Goal: Task Accomplishment & Management: Complete application form

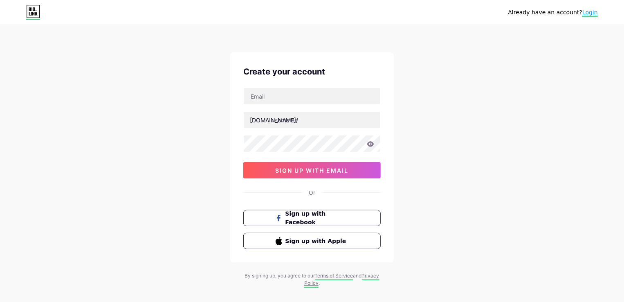
click at [595, 10] on link "Login" at bounding box center [591, 13] width 16 height 8
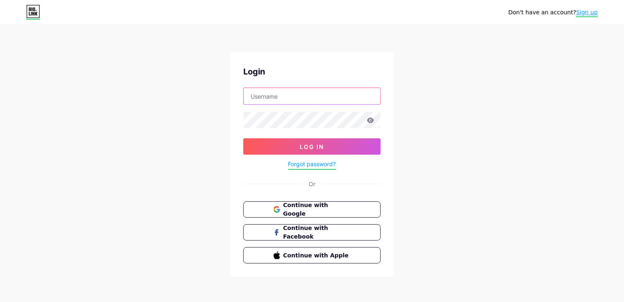
click at [263, 98] on input "text" at bounding box center [312, 96] width 137 height 16
type input "writemyessayuae"
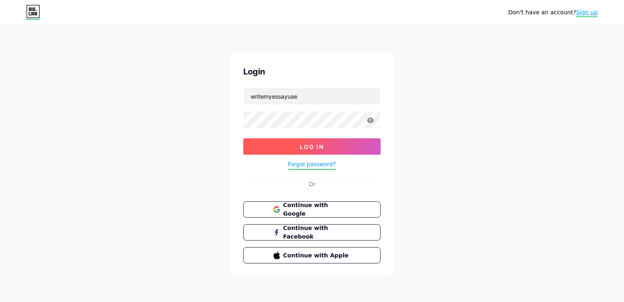
click at [285, 148] on button "Log In" at bounding box center [311, 146] width 137 height 16
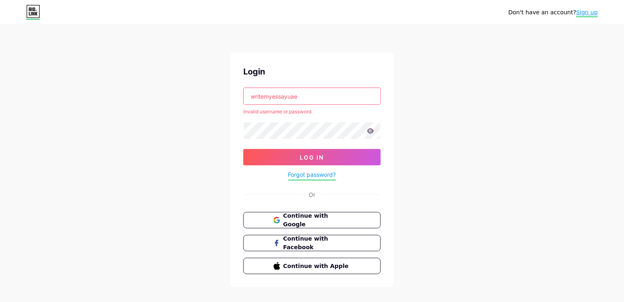
click at [596, 12] on link "Sign up" at bounding box center [588, 13] width 22 height 8
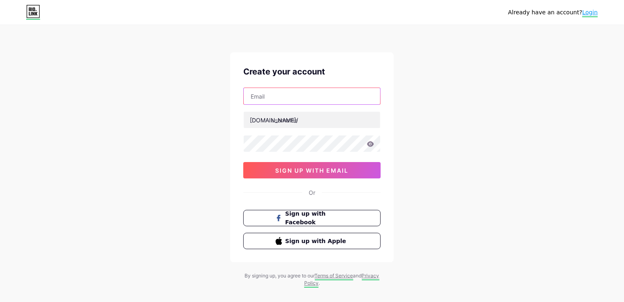
click at [280, 101] on input "text" at bounding box center [312, 96] width 137 height 16
type input "[EMAIL_ADDRESS][DOMAIN_NAME]"
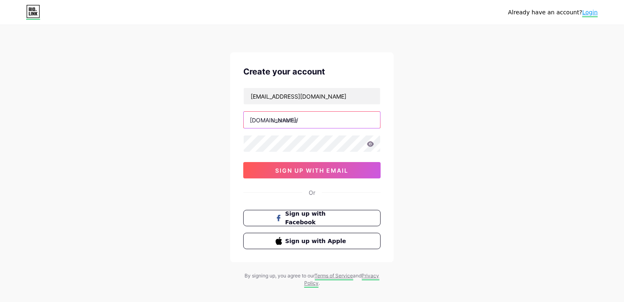
click at [284, 122] on input "text" at bounding box center [312, 120] width 137 height 16
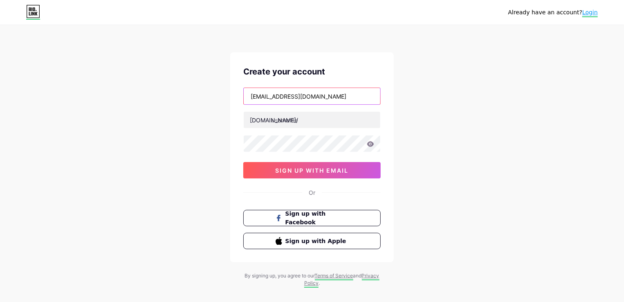
drag, startPoint x: 273, startPoint y: 96, endPoint x: 308, endPoint y: 98, distance: 34.5
click at [308, 98] on input "[EMAIL_ADDRESS][DOMAIN_NAME]" at bounding box center [312, 96] width 137 height 16
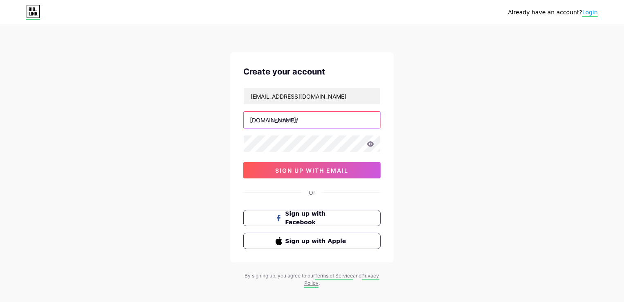
click at [299, 126] on input "text" at bounding box center [312, 120] width 137 height 16
paste input "writemyessay"
type input "writemyessayuae"
click at [372, 146] on icon at bounding box center [370, 143] width 7 height 5
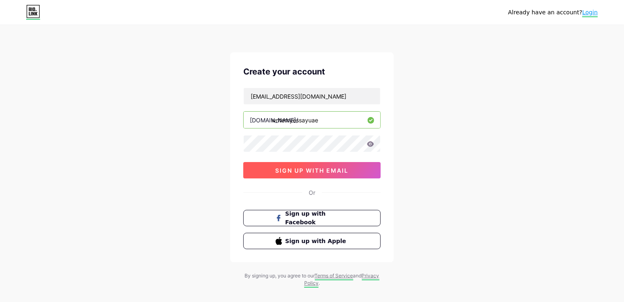
click at [324, 171] on span "sign up with email" at bounding box center [312, 170] width 73 height 7
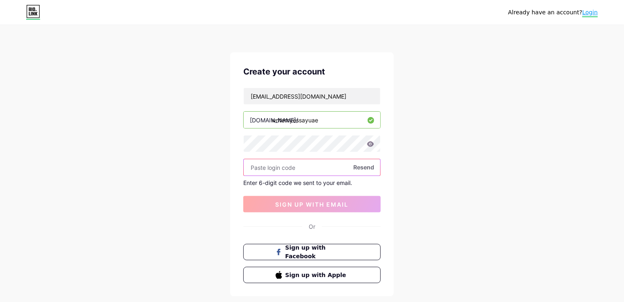
click at [280, 167] on input "text" at bounding box center [312, 167] width 137 height 16
paste input "214468"
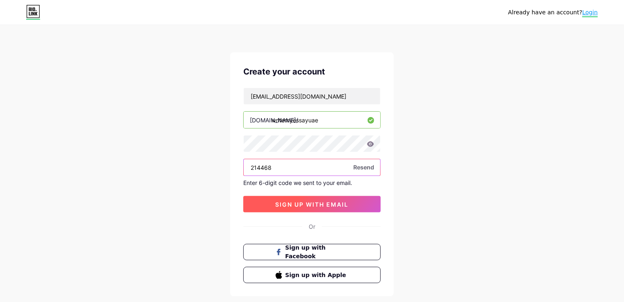
type input "214468"
click at [277, 201] on span "sign up with email" at bounding box center [312, 204] width 73 height 7
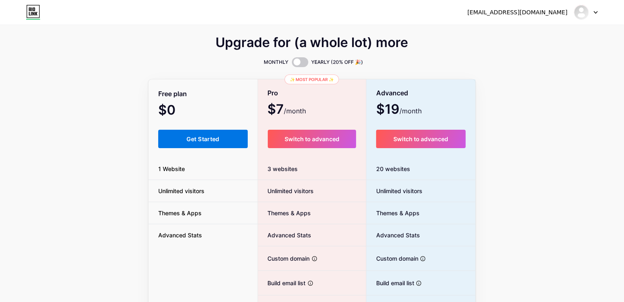
click at [218, 143] on button "Get Started" at bounding box center [203, 139] width 90 height 18
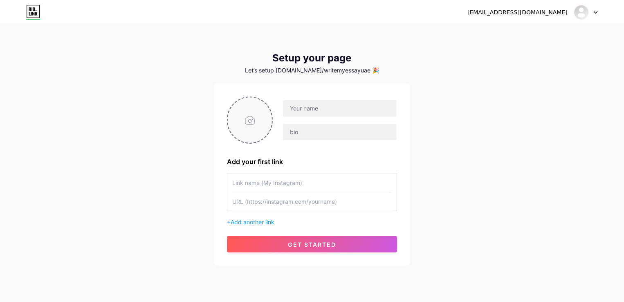
click at [250, 122] on input "file" at bounding box center [250, 119] width 44 height 45
type input "C:\fakepath\484516400_2528114940914064_2546596586201060540_n.jpg"
click at [309, 109] on input "text" at bounding box center [340, 108] width 114 height 16
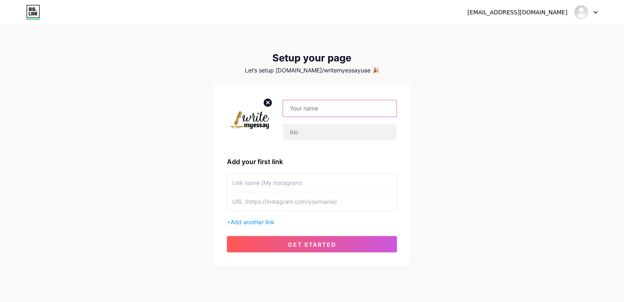
click at [342, 110] on input "text" at bounding box center [340, 108] width 114 height 16
type input "Write My Essay [GEOGRAPHIC_DATA]"
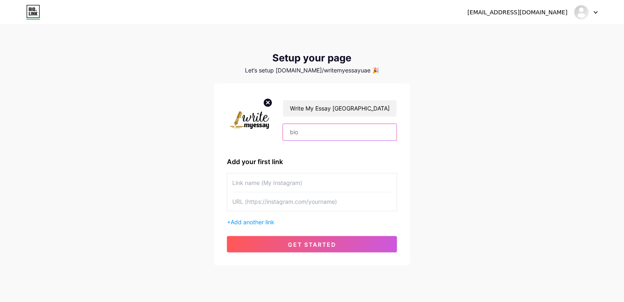
click at [340, 135] on input "text" at bounding box center [340, 132] width 114 height 16
type input "Best Essay Writing Services in the [GEOGRAPHIC_DATA]"
click at [320, 183] on input "text" at bounding box center [312, 182] width 160 height 18
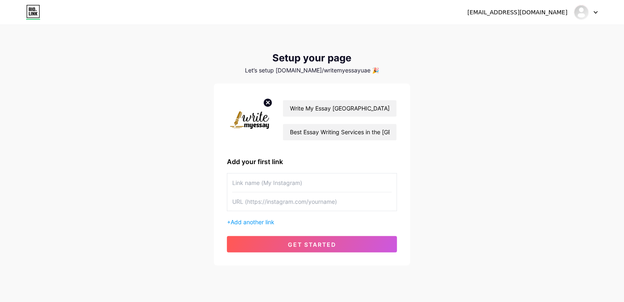
click at [253, 183] on input "text" at bounding box center [312, 182] width 160 height 18
type input "W"
click at [324, 108] on input "Write My Essay [GEOGRAPHIC_DATA]" at bounding box center [340, 108] width 114 height 16
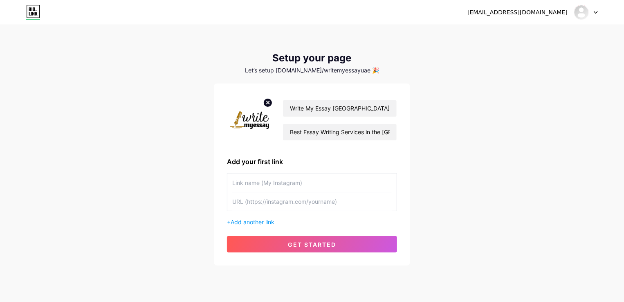
click at [268, 189] on input "text" at bounding box center [312, 182] width 160 height 18
paste input "Write My Essay [GEOGRAPHIC_DATA]"
paste input "[URL][DOMAIN_NAME]"
type input "Write My Essay [GEOGRAPHIC_DATA]"
click at [275, 203] on input "text" at bounding box center [312, 201] width 160 height 18
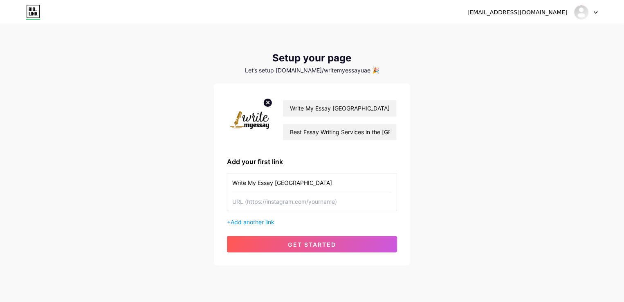
paste input "[URL][DOMAIN_NAME]"
type input "[URL][DOMAIN_NAME]"
click at [270, 228] on div "Write My Essay [GEOGRAPHIC_DATA] Best Essay Writing Services in the [GEOGRAPHIC…" at bounding box center [312, 175] width 170 height 156
click at [270, 223] on span "Add another link" at bounding box center [253, 222] width 44 height 7
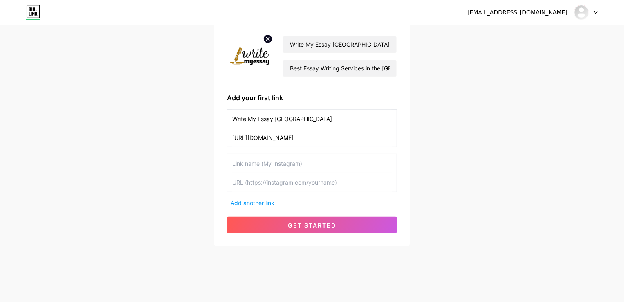
scroll to position [67, 0]
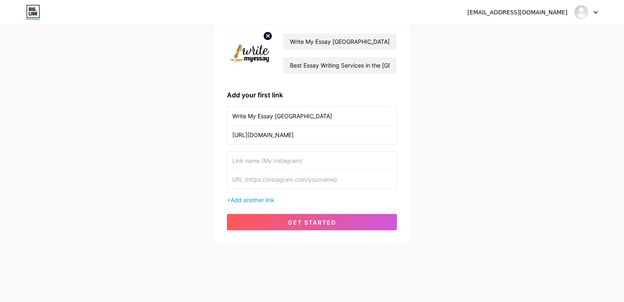
click at [268, 165] on input "text" at bounding box center [312, 160] width 160 height 18
type input "Facebook"
paste input "[URL][DOMAIN_NAME]"
type input "[URL][DOMAIN_NAME]"
click at [258, 201] on span "Add another link" at bounding box center [253, 199] width 44 height 7
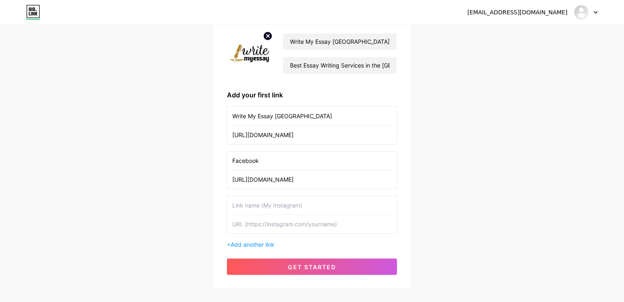
click at [249, 206] on input "text" at bounding box center [312, 205] width 160 height 18
type input "Instagram"
click at [251, 219] on input "text" at bounding box center [312, 224] width 160 height 18
paste input "[URL][DOMAIN_NAME]"
type input "[URL][DOMAIN_NAME]"
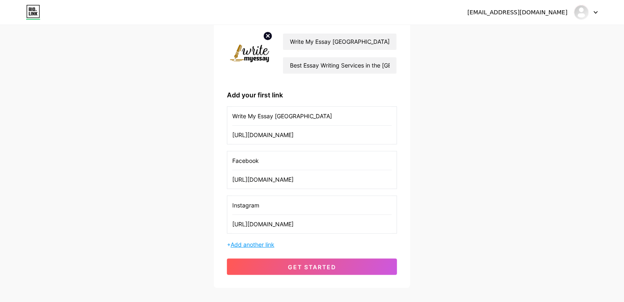
click at [259, 246] on span "Add another link" at bounding box center [253, 244] width 44 height 7
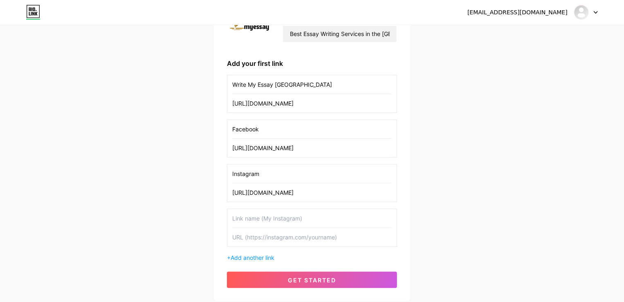
scroll to position [108, 0]
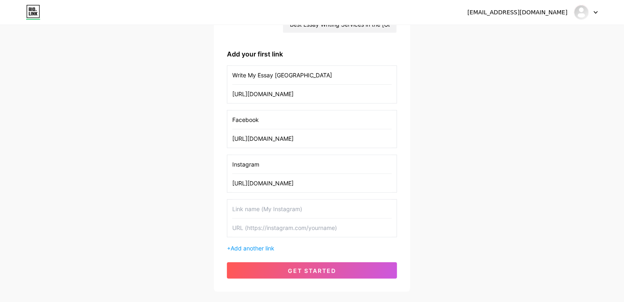
click at [266, 207] on input "text" at bounding box center [312, 209] width 160 height 18
type input "Pinterest"
click at [291, 225] on input "text" at bounding box center [312, 228] width 160 height 18
paste input "[URL][DOMAIN_NAME]"
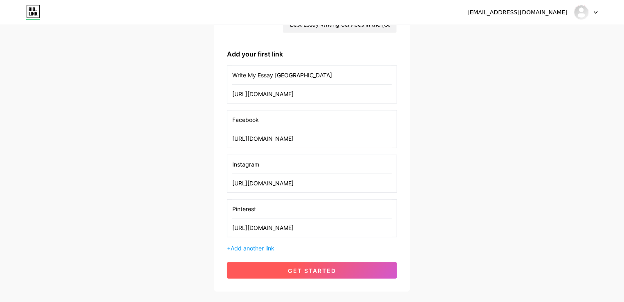
type input "[URL][DOMAIN_NAME]"
click at [281, 267] on button "get started" at bounding box center [312, 270] width 170 height 16
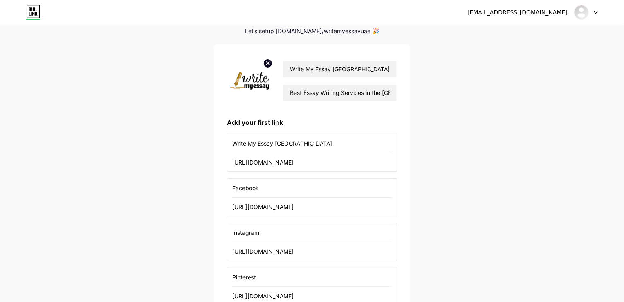
scroll to position [0, 0]
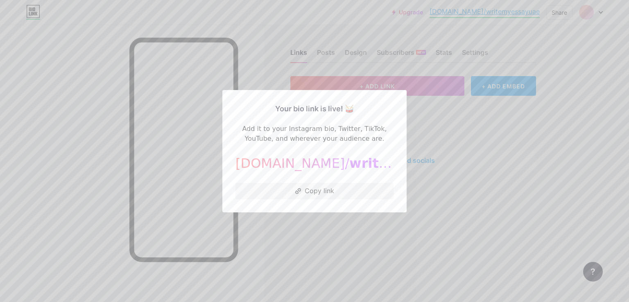
click at [326, 202] on div "Your bio link is live! 🥁 Add it to your Instagram bio, Twitter, TikTok, YouTube…" at bounding box center [314, 151] width 184 height 122
click at [314, 194] on button "Copy link" at bounding box center [314, 191] width 158 height 16
click at [430, 146] on div at bounding box center [314, 151] width 629 height 302
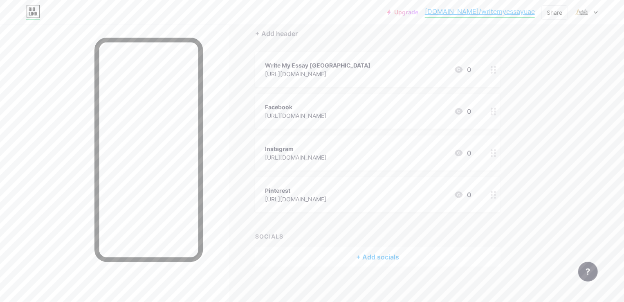
scroll to position [82, 0]
